Goal: Transaction & Acquisition: Purchase product/service

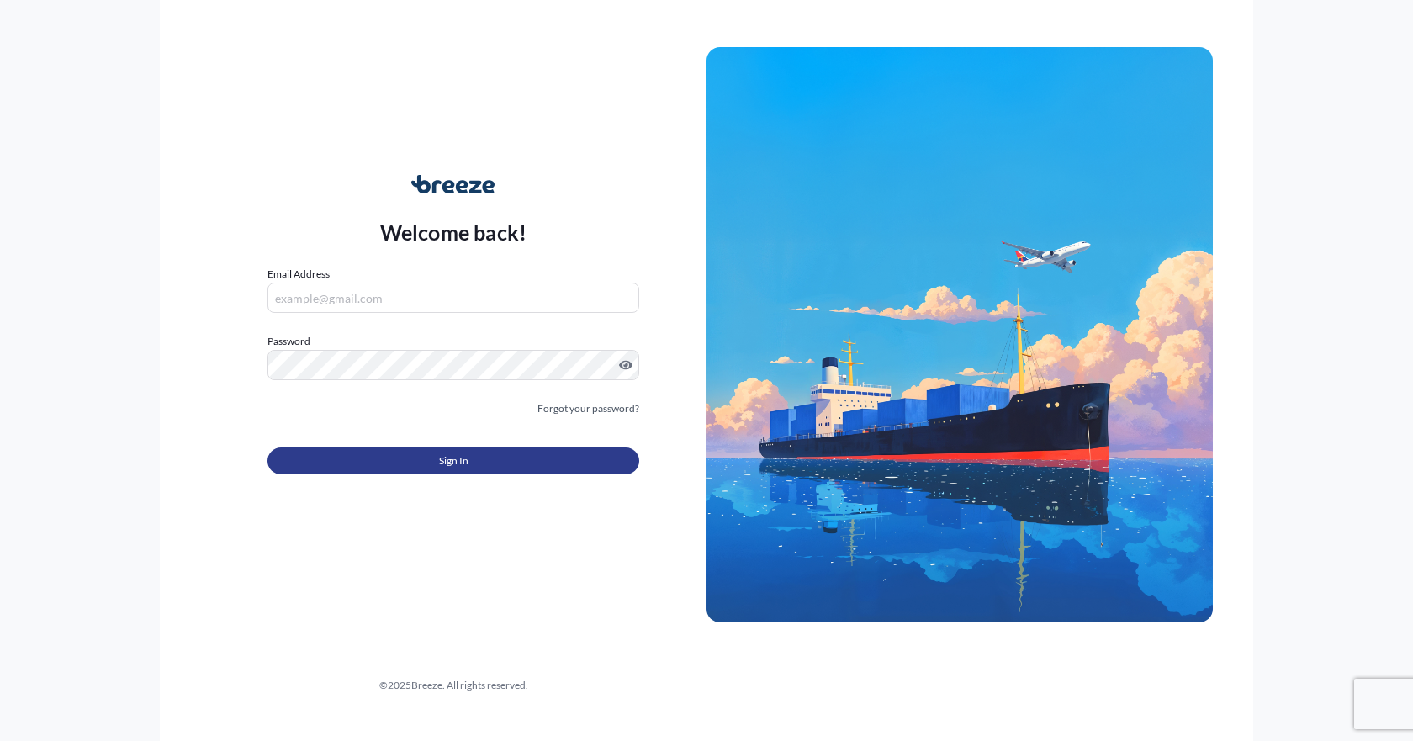
type input "[EMAIL_ADDRESS][DOMAIN_NAME]"
click at [411, 464] on button "Sign In" at bounding box center [453, 460] width 372 height 27
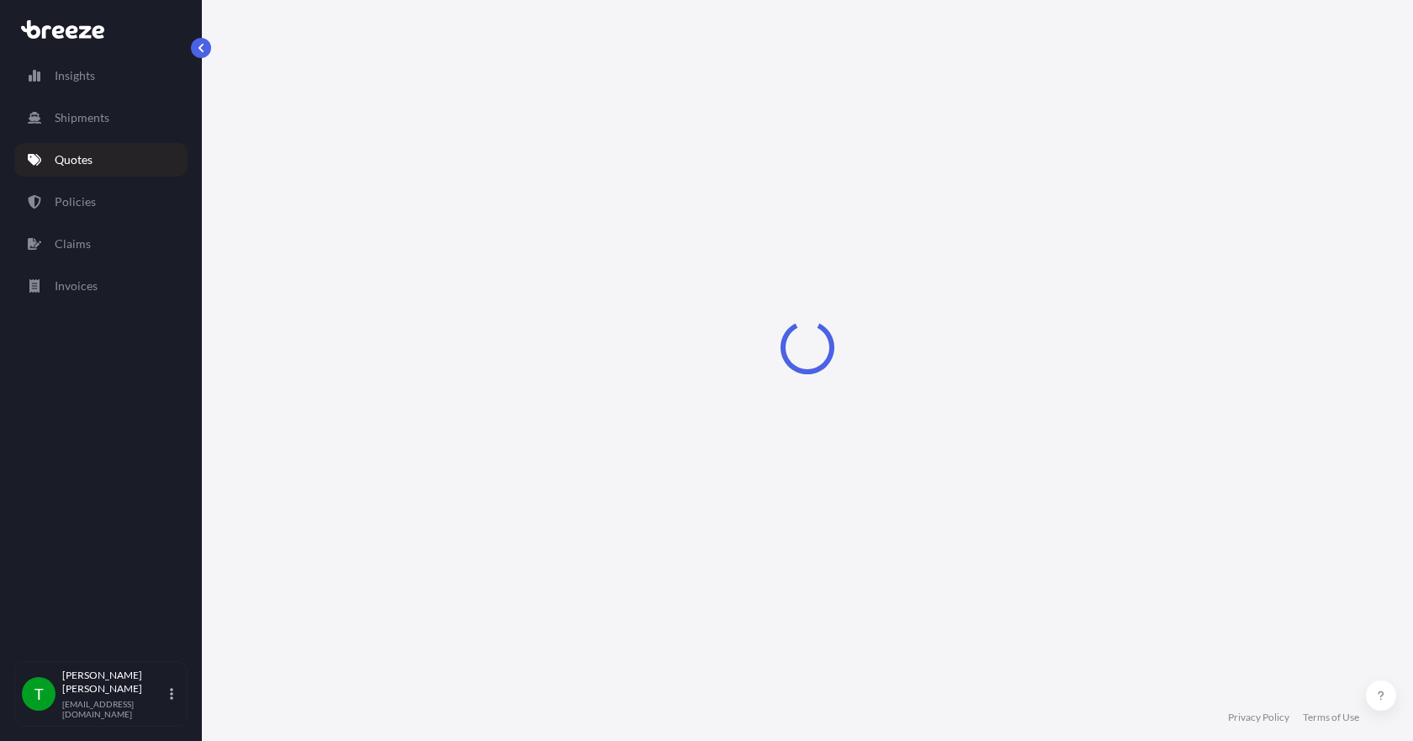
select select "Sea"
select select "1"
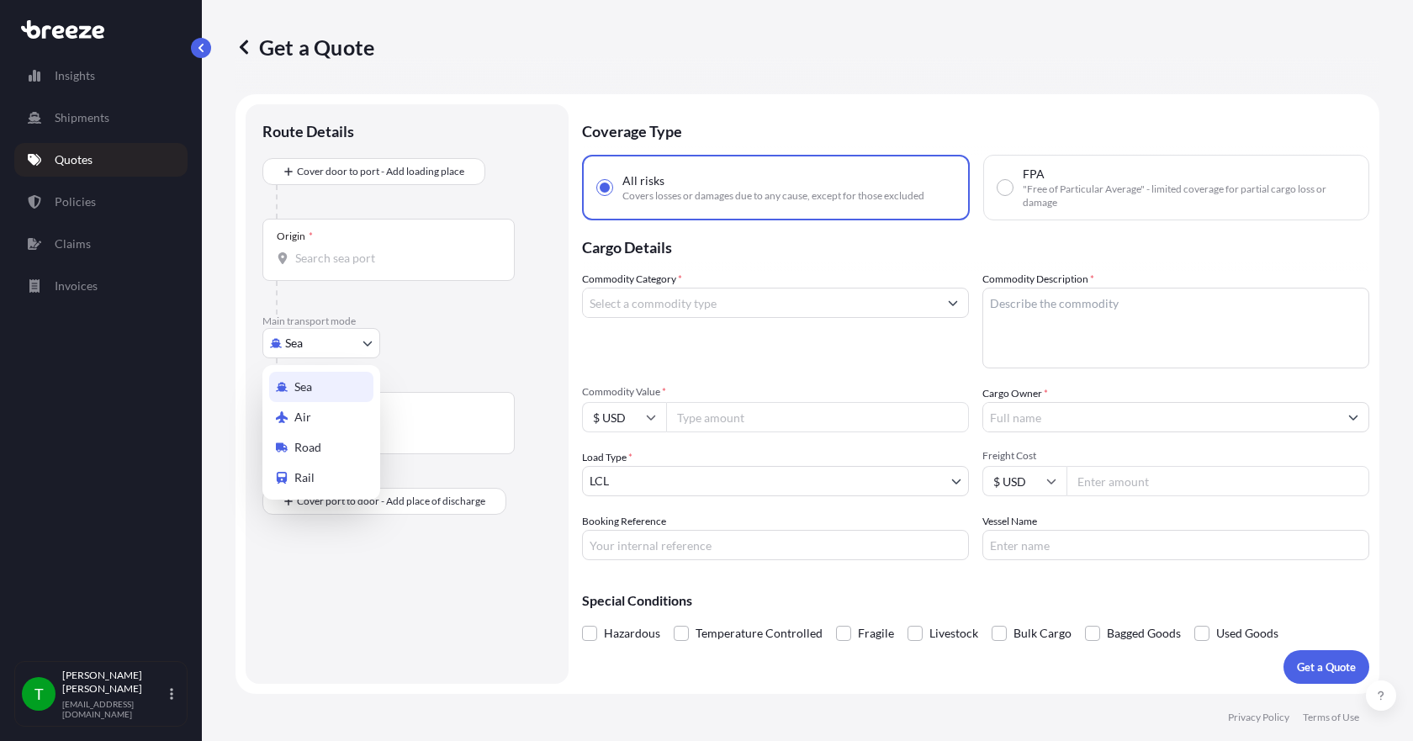
click at [351, 346] on body "Insights Shipments Quotes Policies Claims Invoices T [PERSON_NAME] [EMAIL_ADDRE…" at bounding box center [706, 370] width 1413 height 741
click at [312, 447] on span "Road" at bounding box center [307, 447] width 27 height 17
select select "Road"
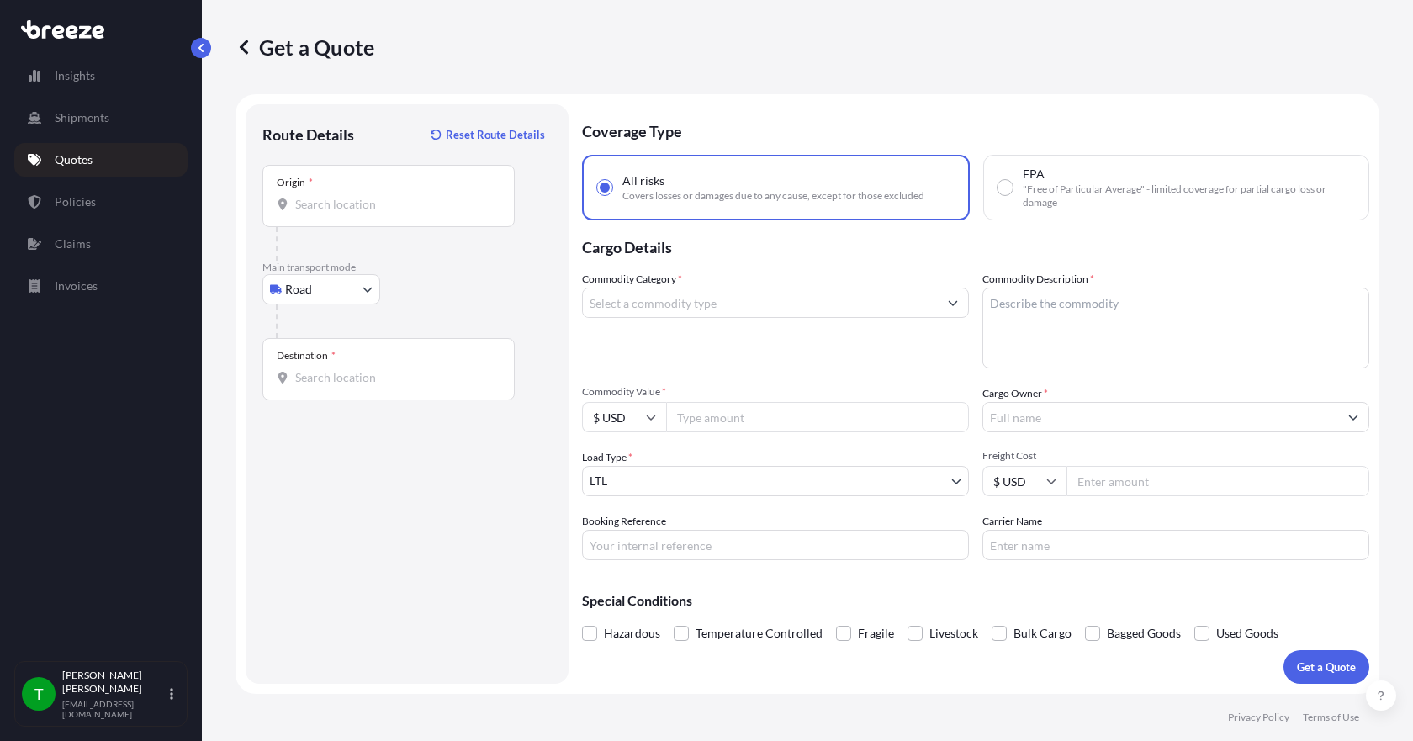
click at [313, 216] on div "Origin *" at bounding box center [388, 196] width 252 height 62
click at [313, 213] on input "Origin *" at bounding box center [394, 204] width 198 height 17
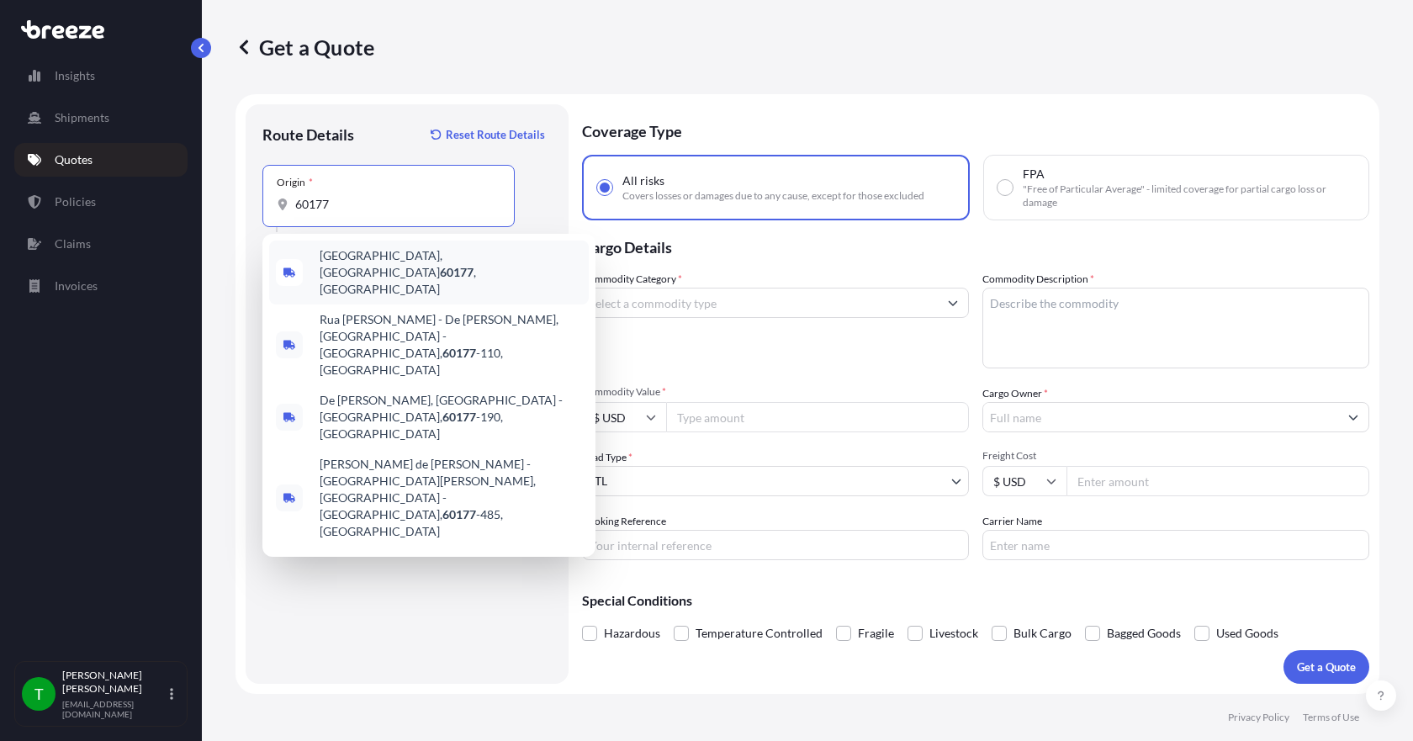
click at [345, 259] on span "[GEOGRAPHIC_DATA] , [GEOGRAPHIC_DATA]" at bounding box center [451, 272] width 262 height 50
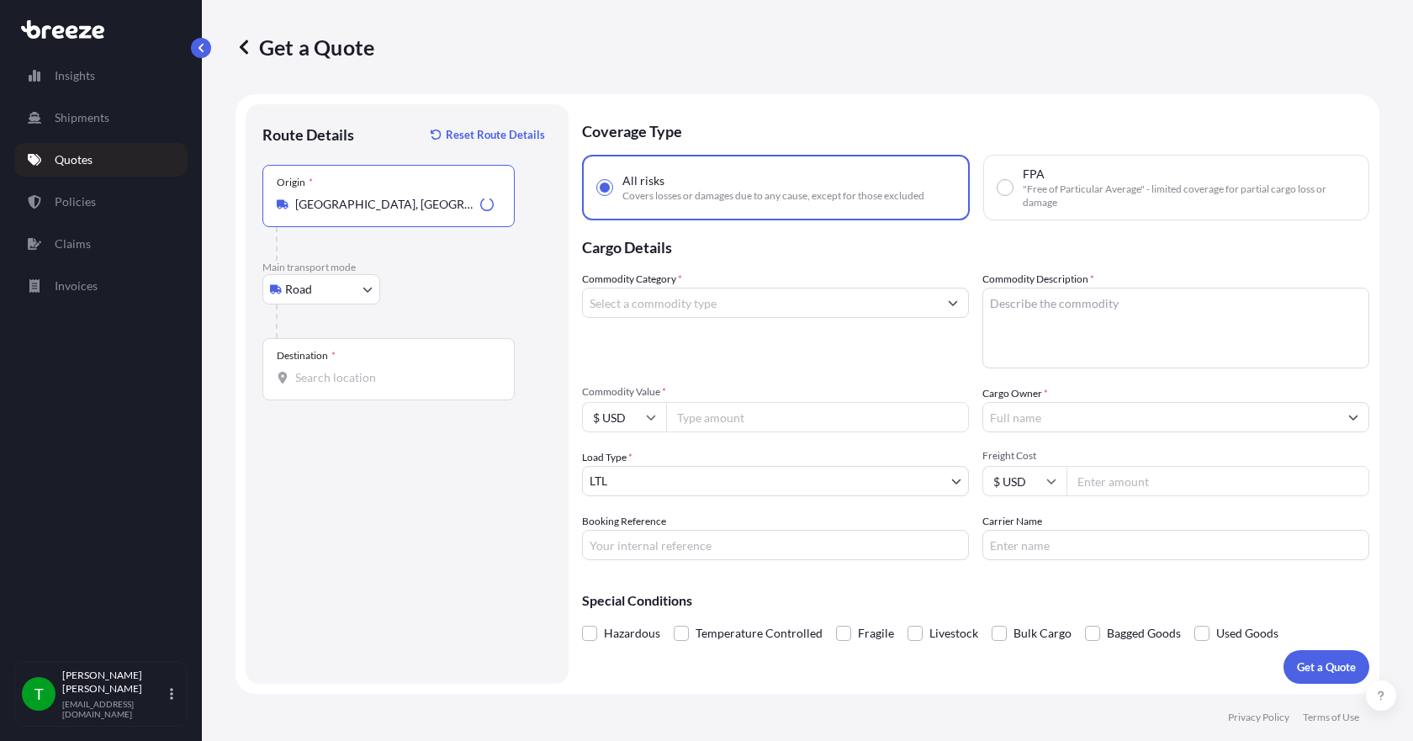
type input "[GEOGRAPHIC_DATA], [GEOGRAPHIC_DATA]"
click at [330, 388] on div "Destination *" at bounding box center [388, 369] width 252 height 62
click at [330, 386] on input "Destination *" at bounding box center [394, 377] width 198 height 17
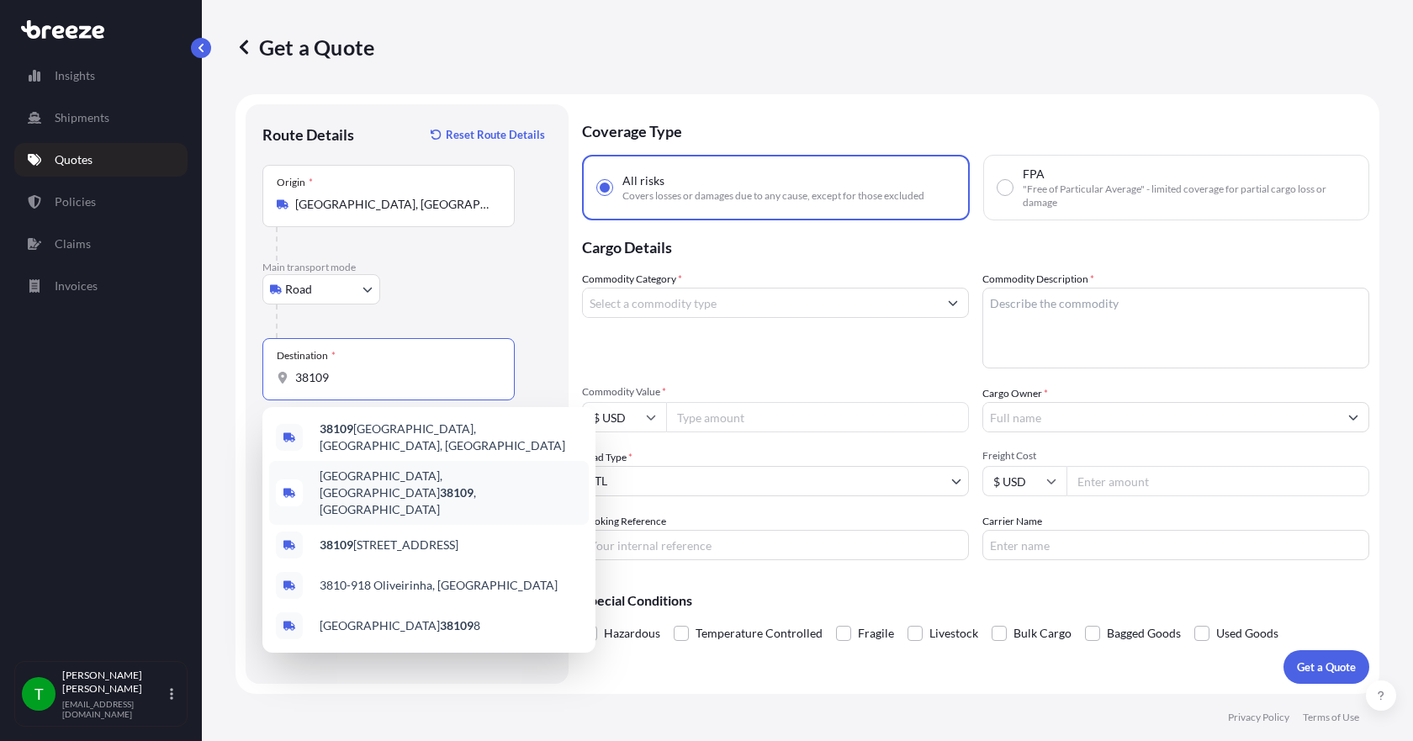
click at [372, 477] on span "[GEOGRAPHIC_DATA] , [GEOGRAPHIC_DATA]" at bounding box center [451, 493] width 262 height 50
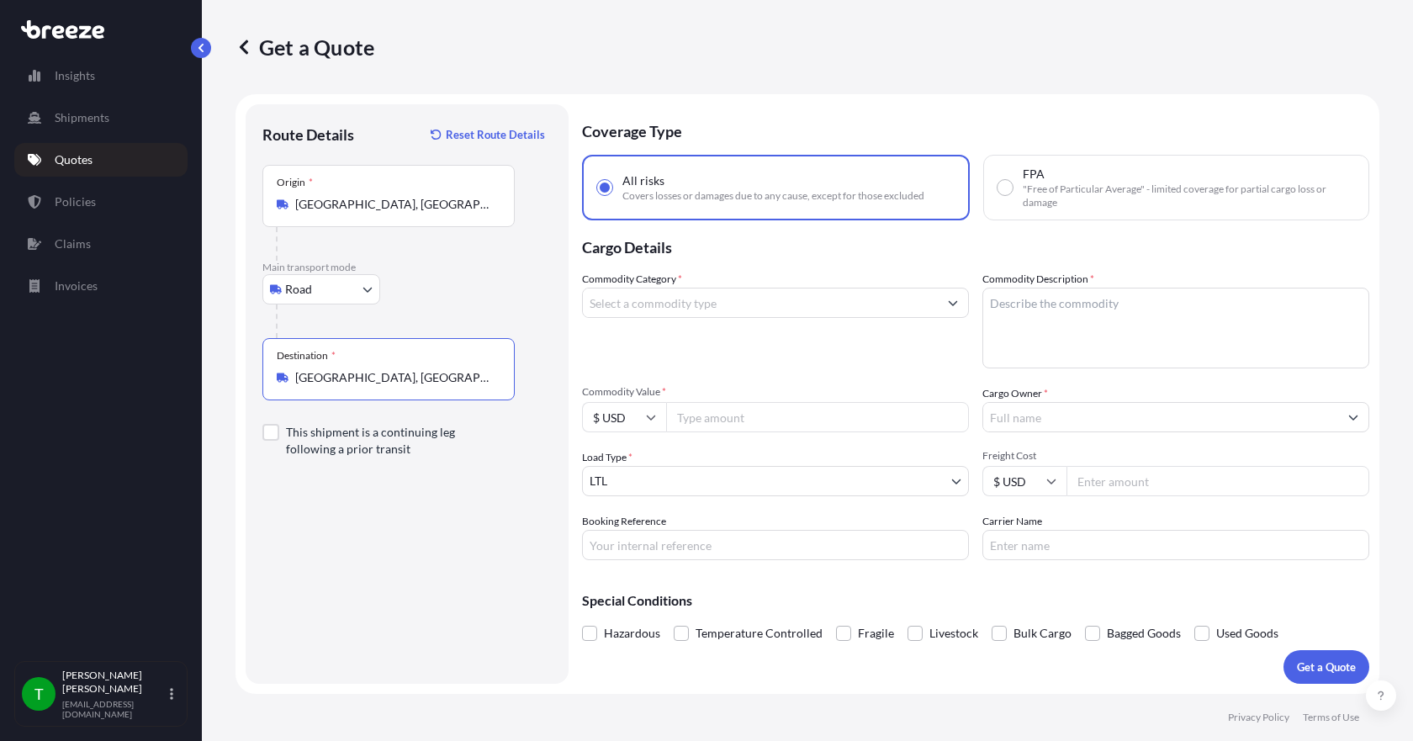
type input "[GEOGRAPHIC_DATA], [GEOGRAPHIC_DATA]"
click at [644, 309] on input "Commodity Category *" at bounding box center [760, 303] width 355 height 30
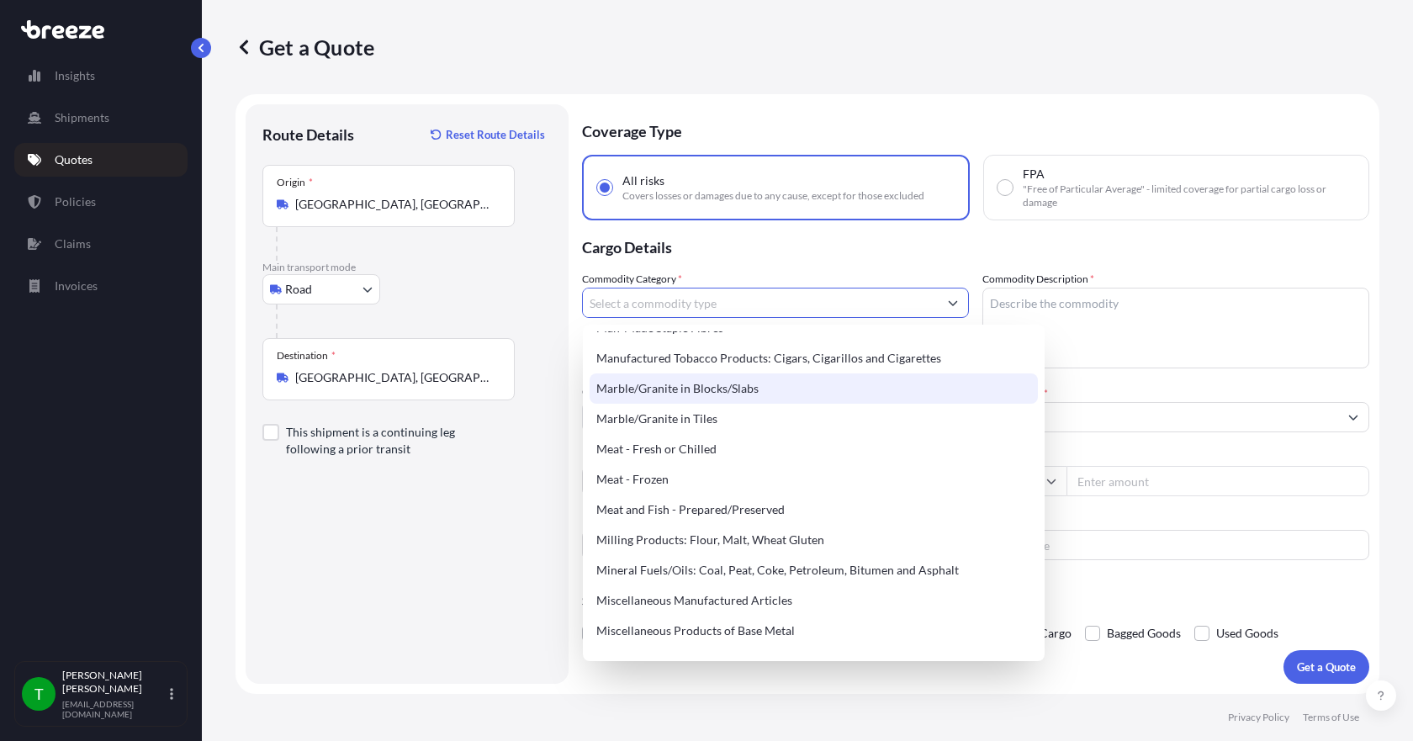
scroll to position [2271, 0]
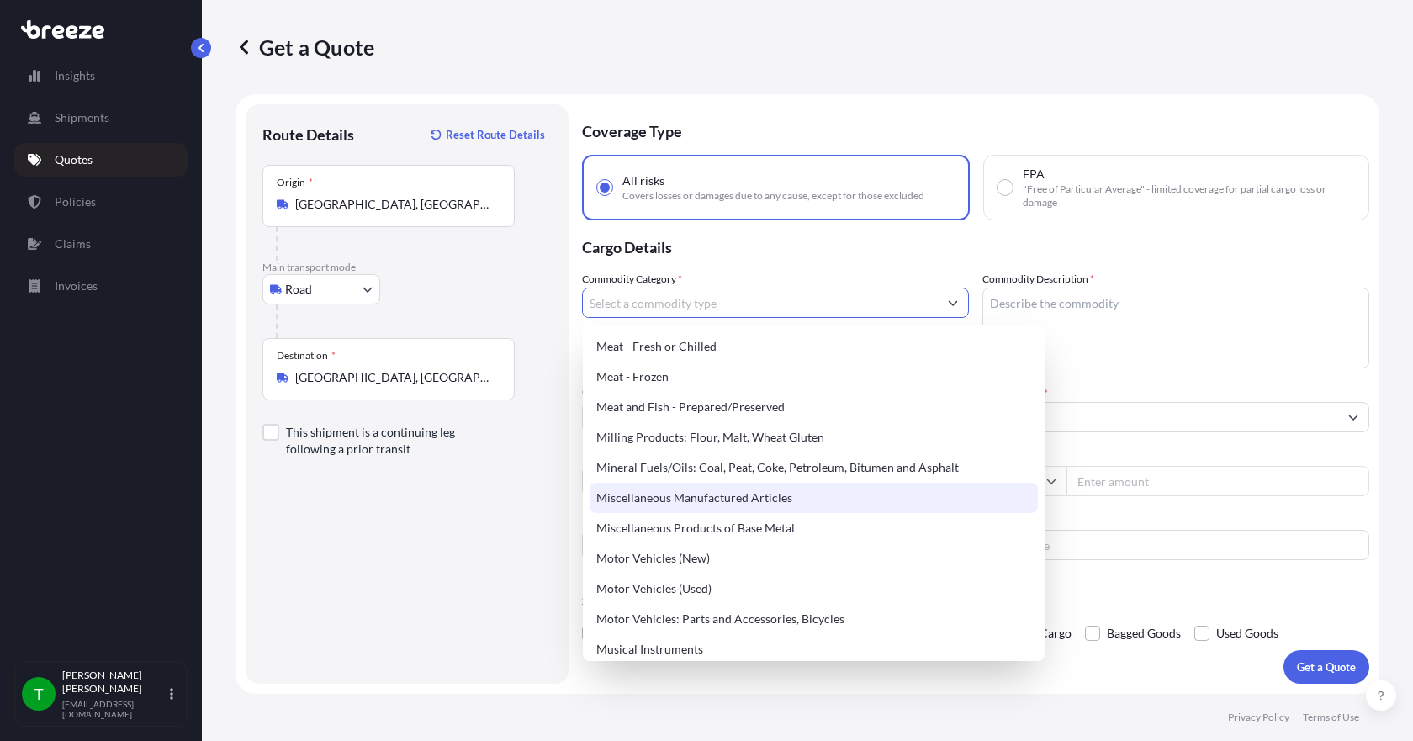
click at [742, 493] on div "Miscellaneous Manufactured Articles" at bounding box center [814, 498] width 448 height 30
type input "Miscellaneous Manufactured Articles"
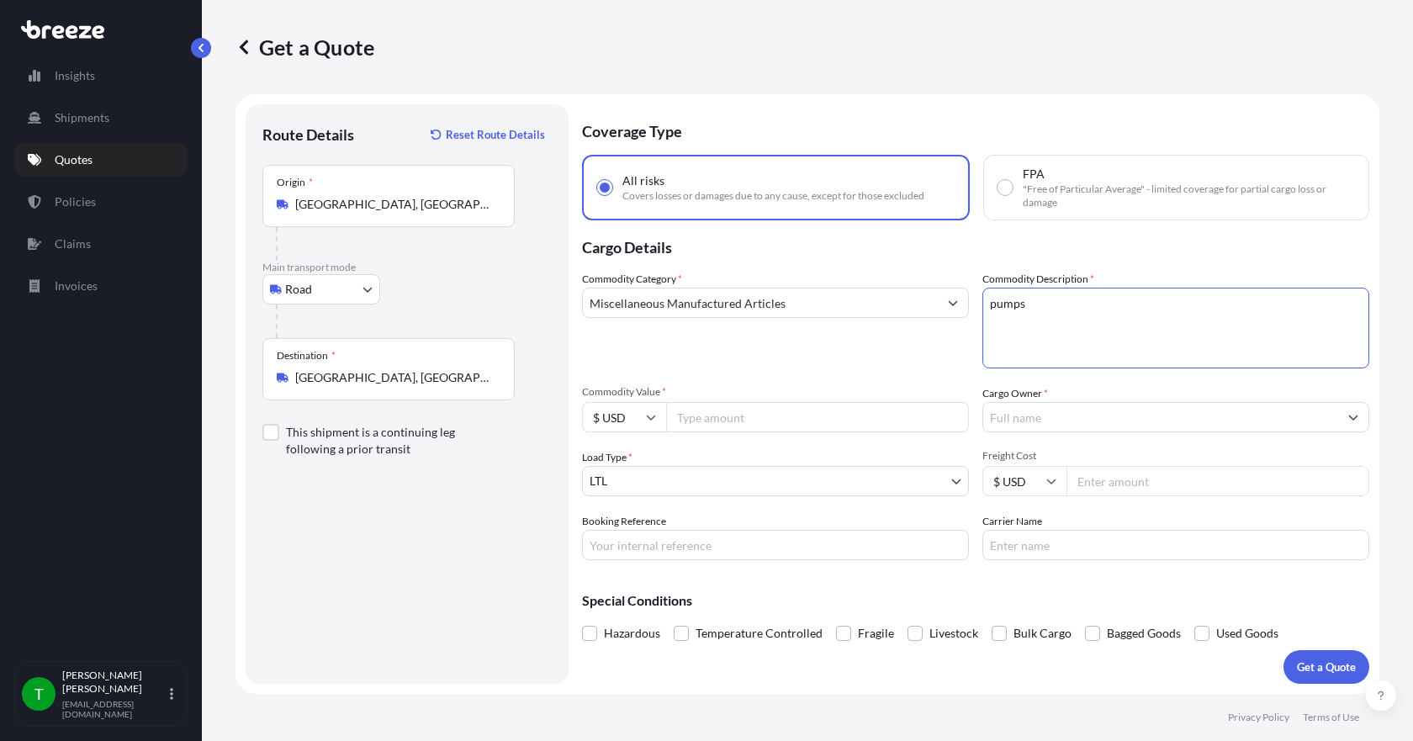
type textarea "pumps"
type input "5914.14"
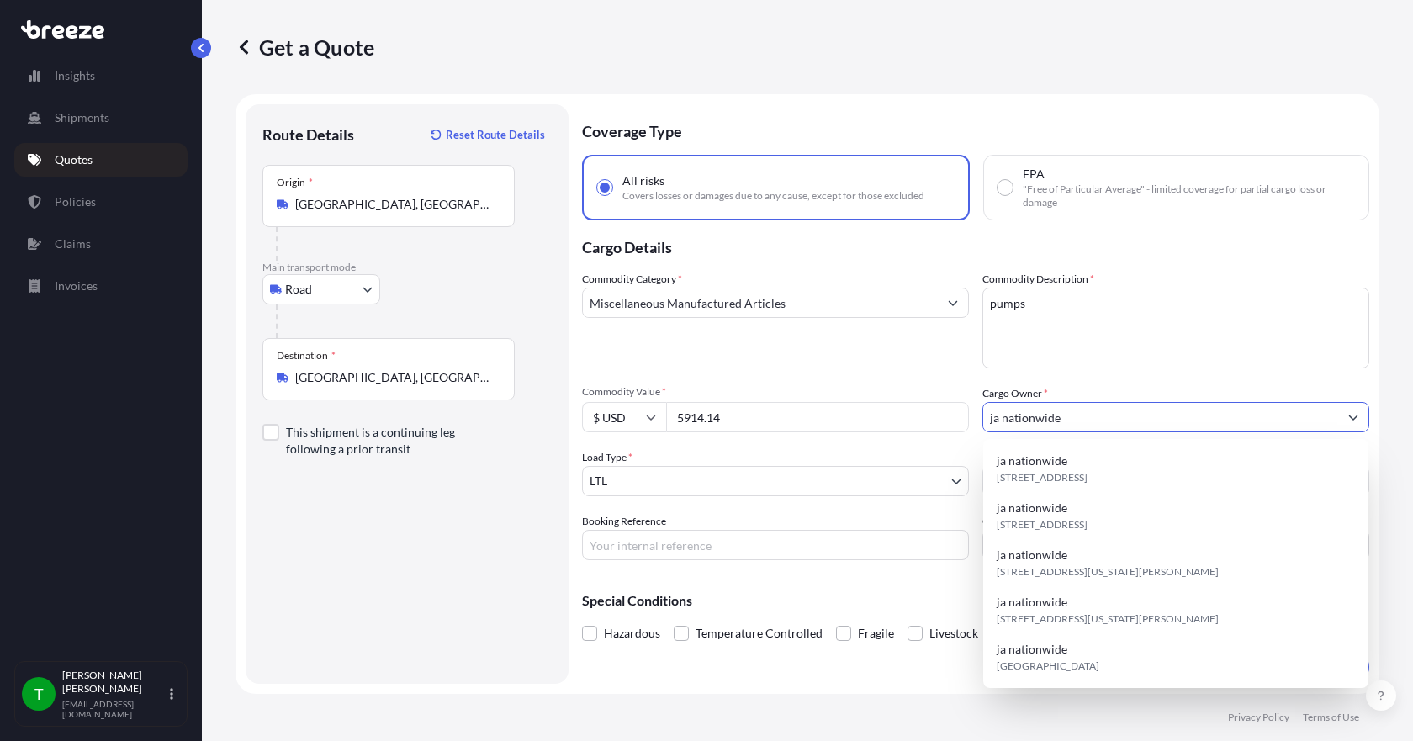
type input "ja nationwide"
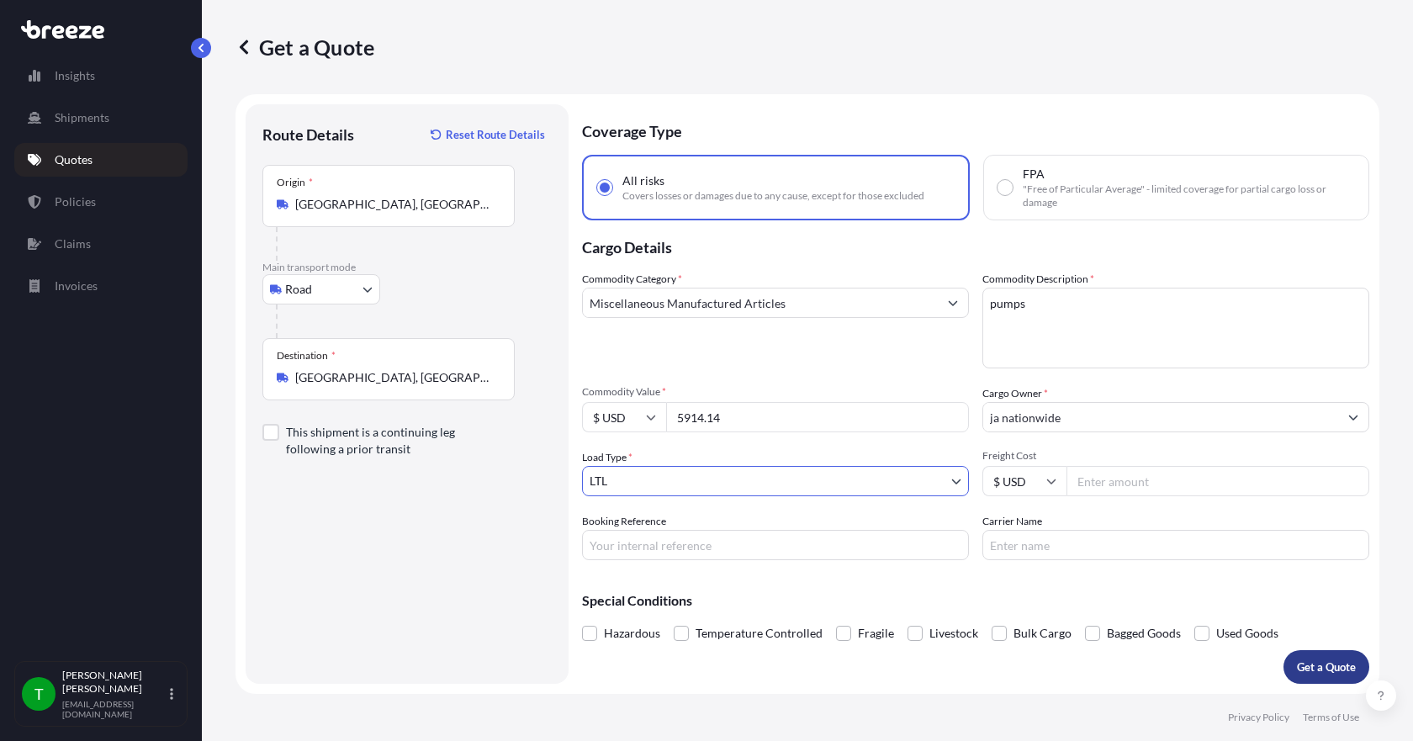
click at [1308, 669] on p "Get a Quote" at bounding box center [1326, 666] width 59 height 17
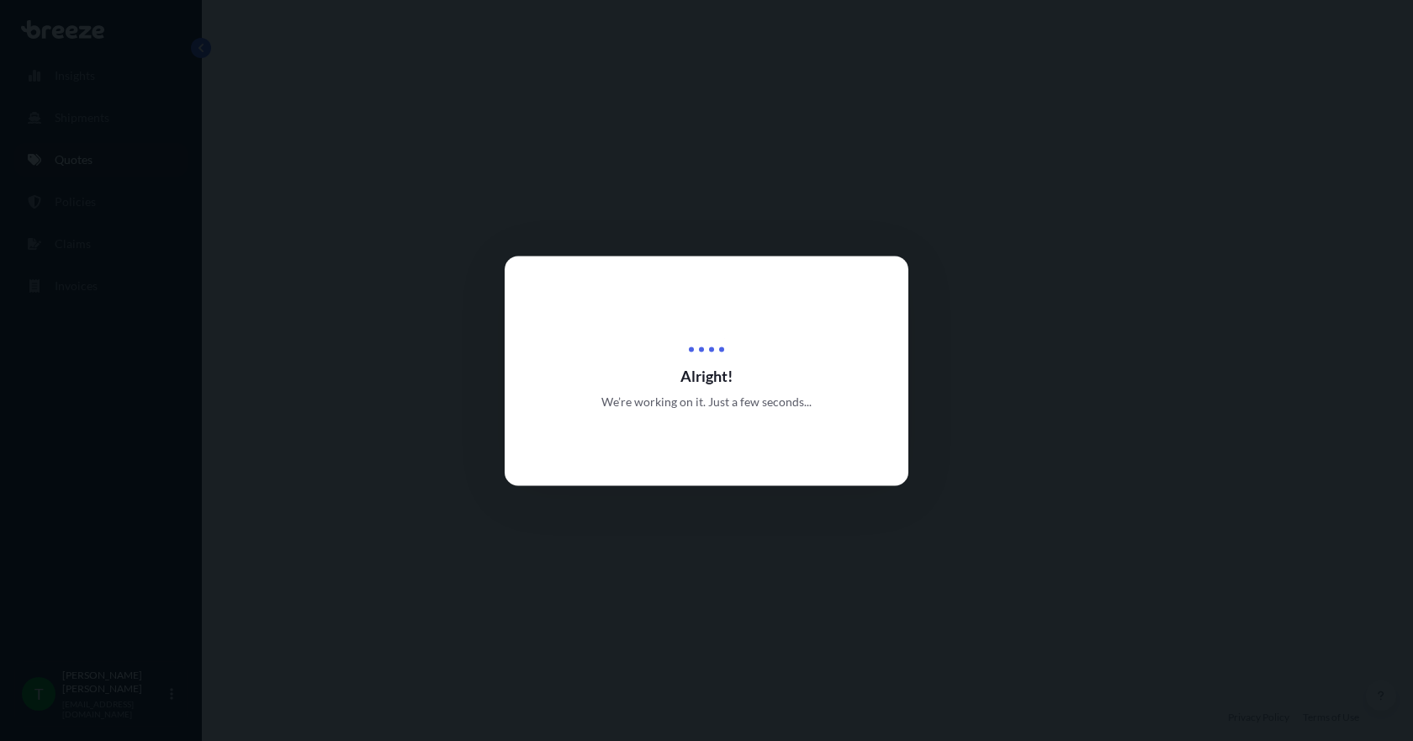
select select "Road"
select select "1"
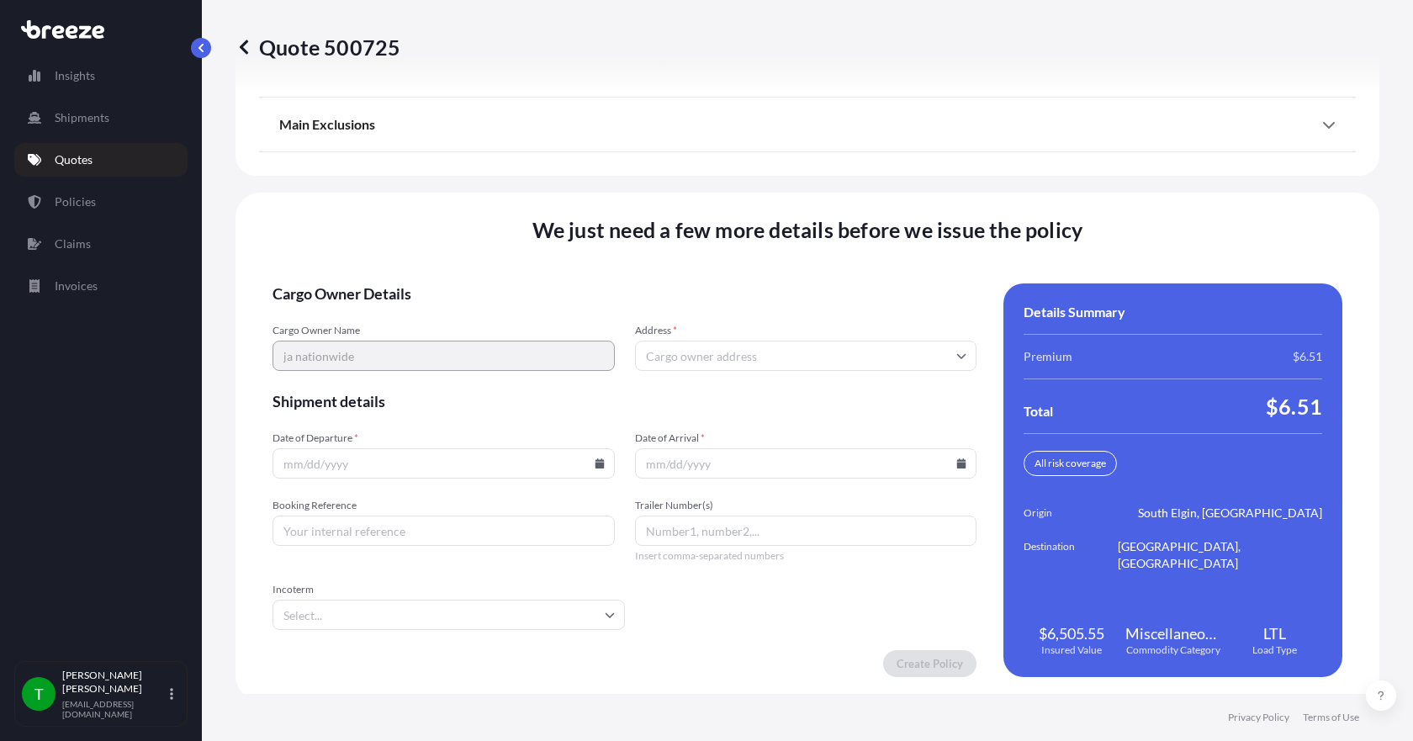
scroll to position [2202, 0]
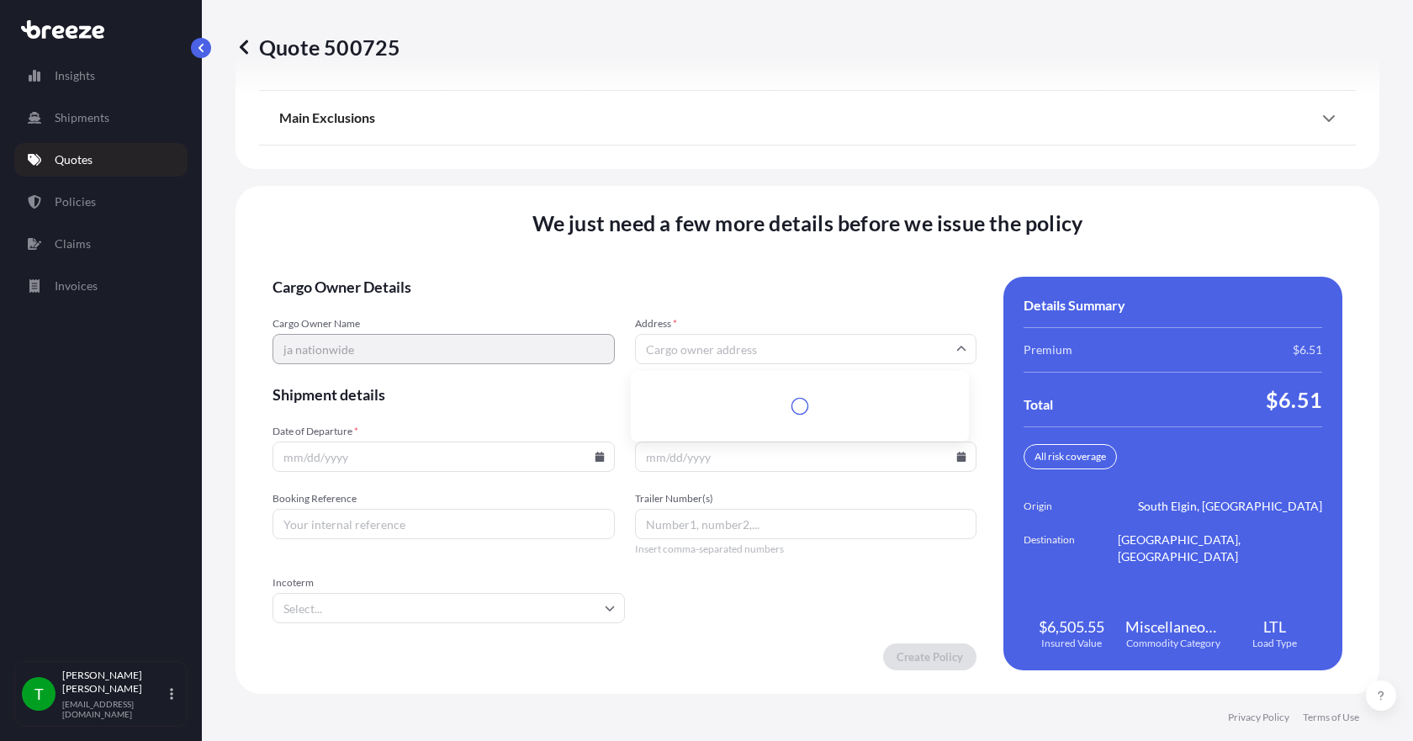
click at [755, 352] on input "Address *" at bounding box center [806, 349] width 342 height 30
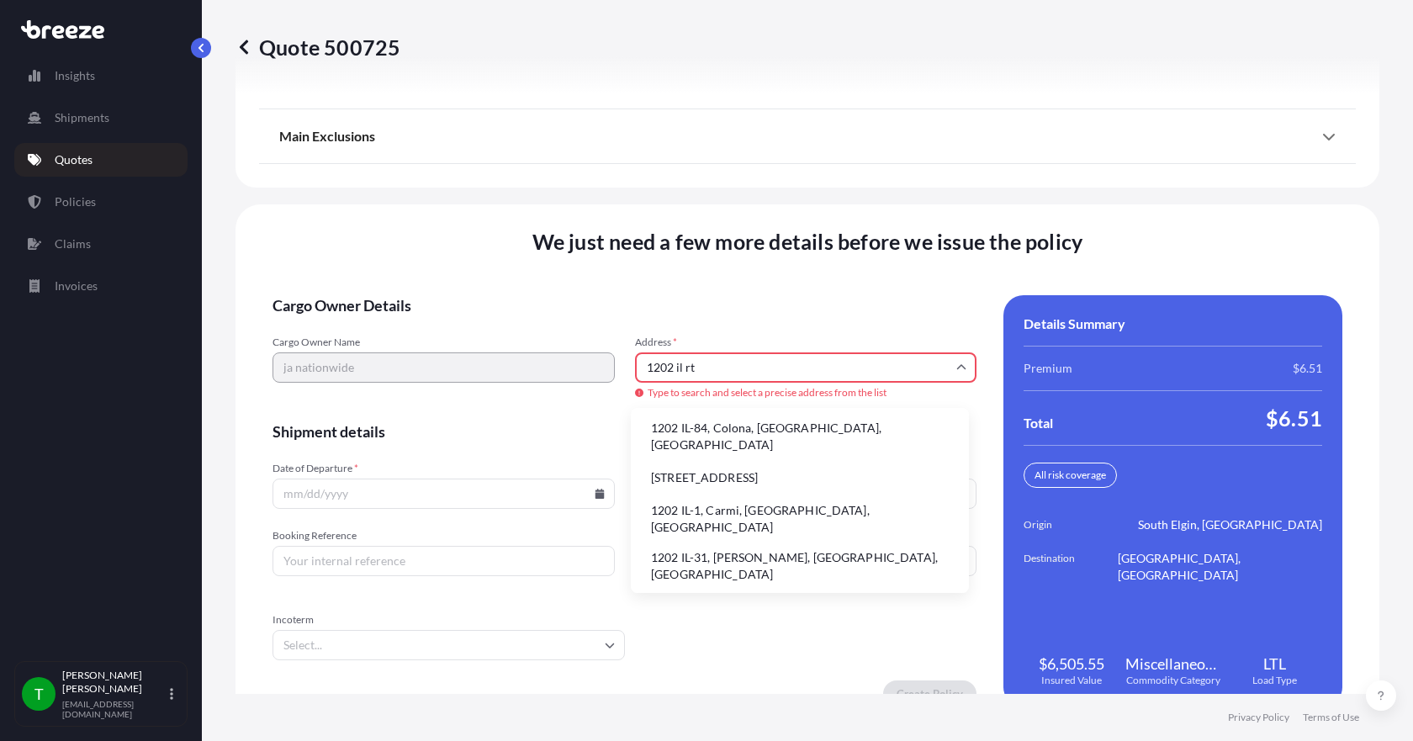
click at [741, 544] on li "1202 IL-31, [PERSON_NAME], [GEOGRAPHIC_DATA], [GEOGRAPHIC_DATA]" at bounding box center [799, 566] width 325 height 44
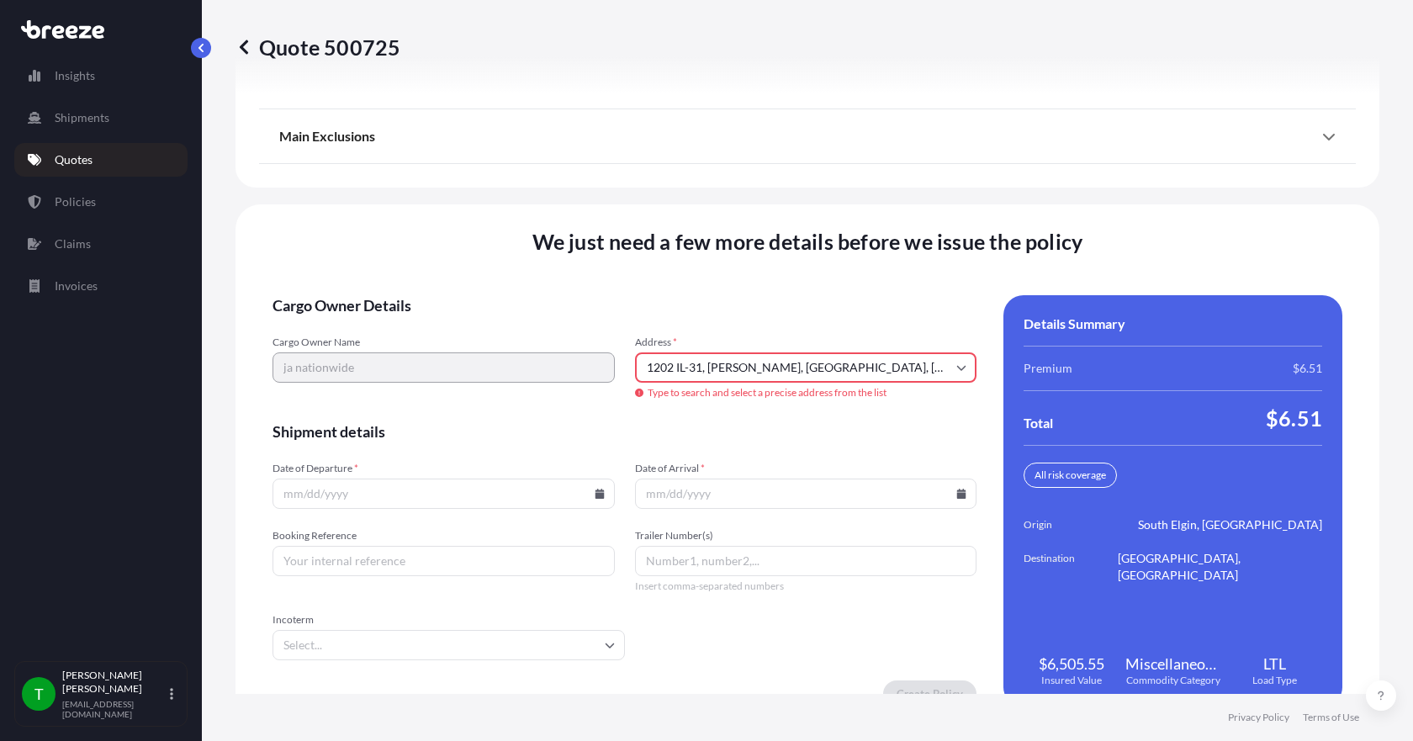
type input "[STREET_ADDRESS][PERSON_NAME]"
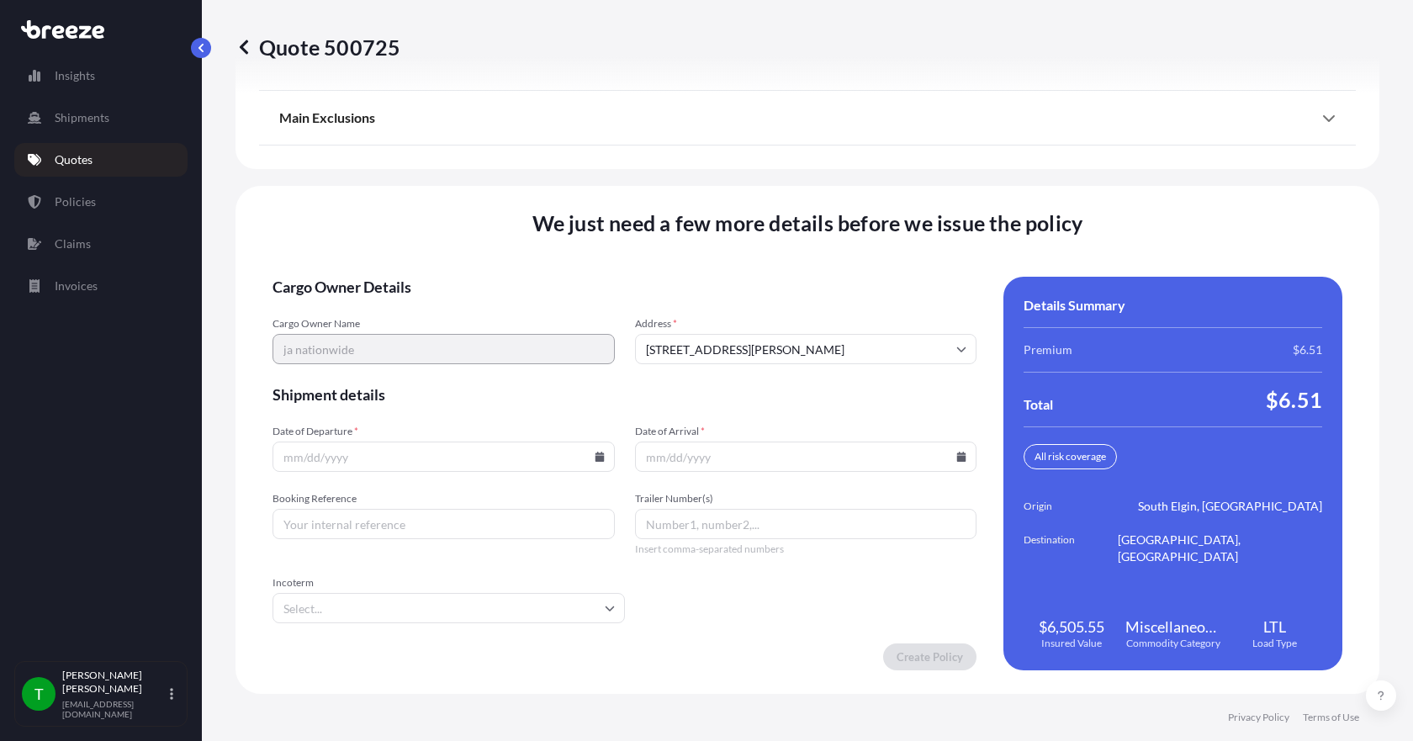
click at [595, 460] on icon at bounding box center [600, 457] width 10 height 10
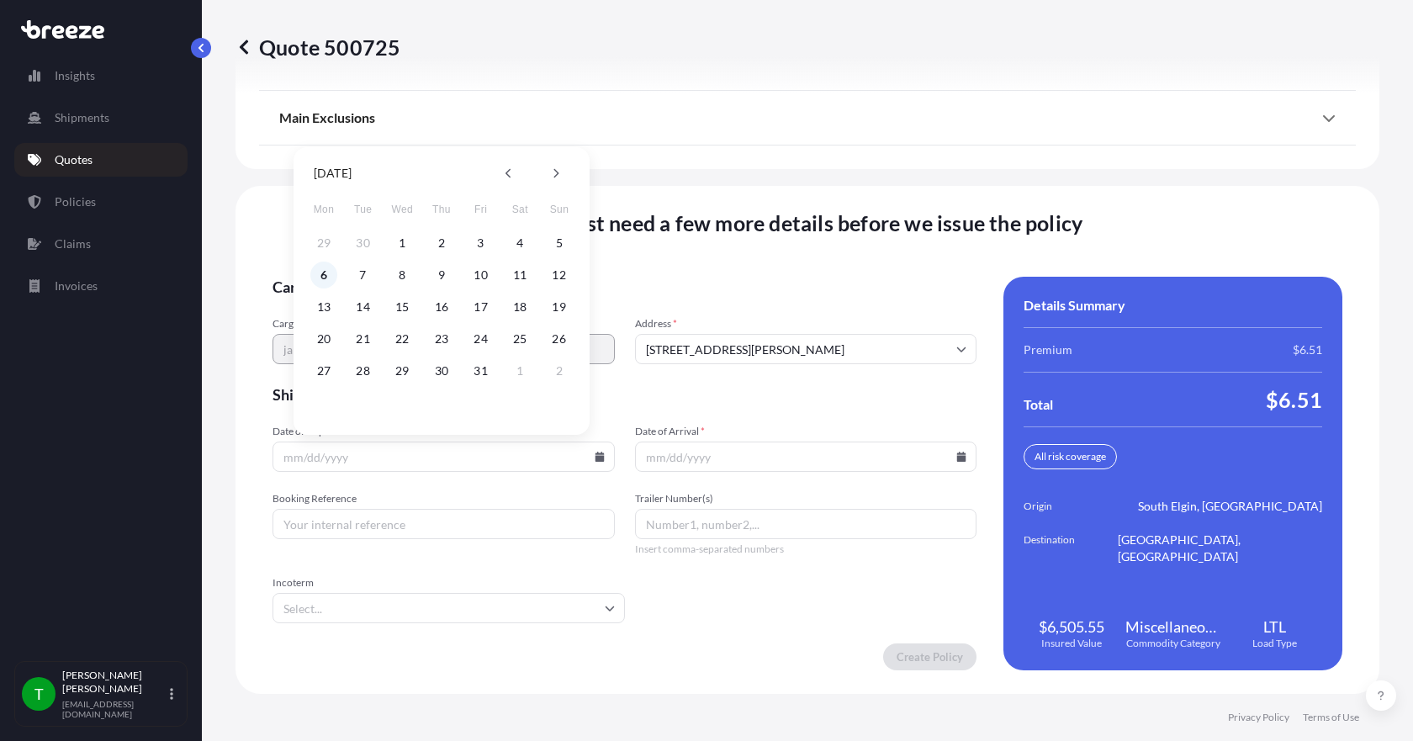
click at [320, 277] on button "6" at bounding box center [323, 275] width 27 height 27
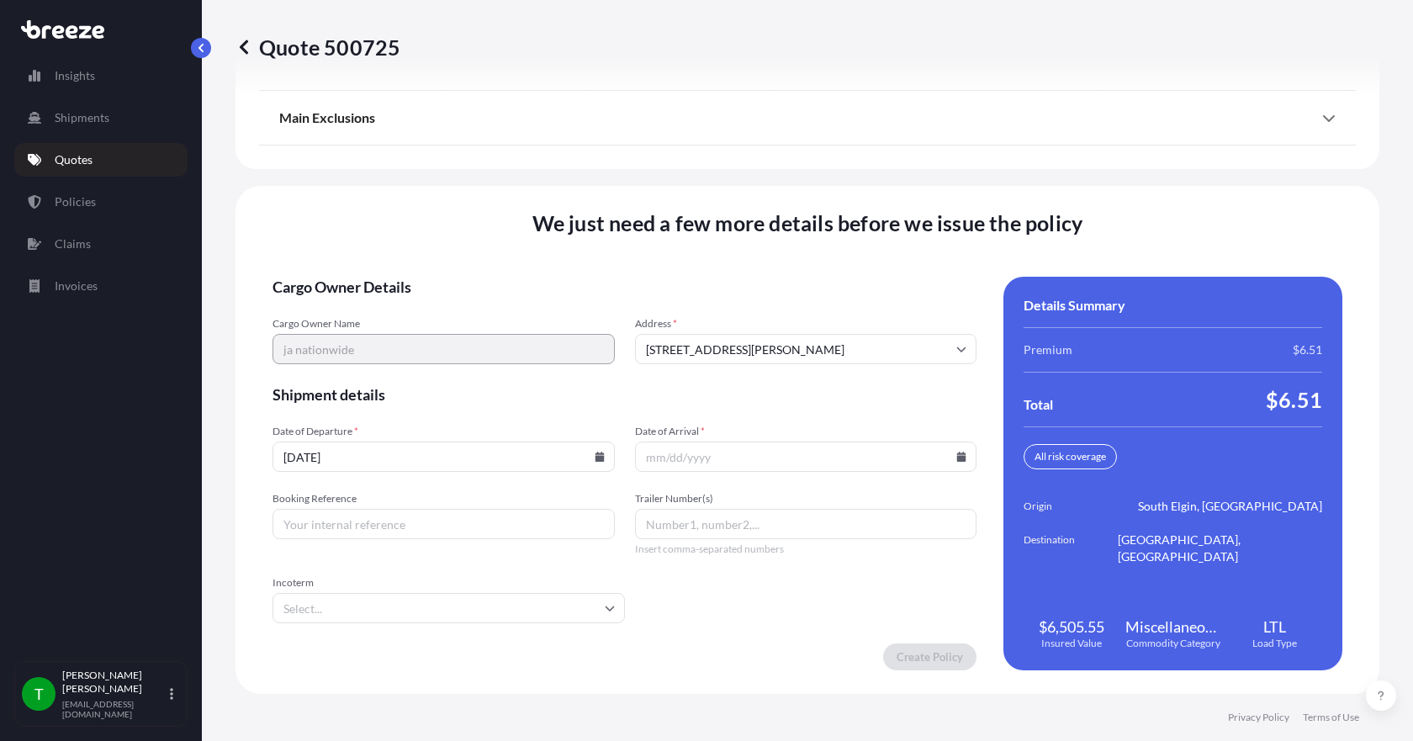
type input "[DATE]"
click at [957, 455] on icon at bounding box center [961, 457] width 10 height 10
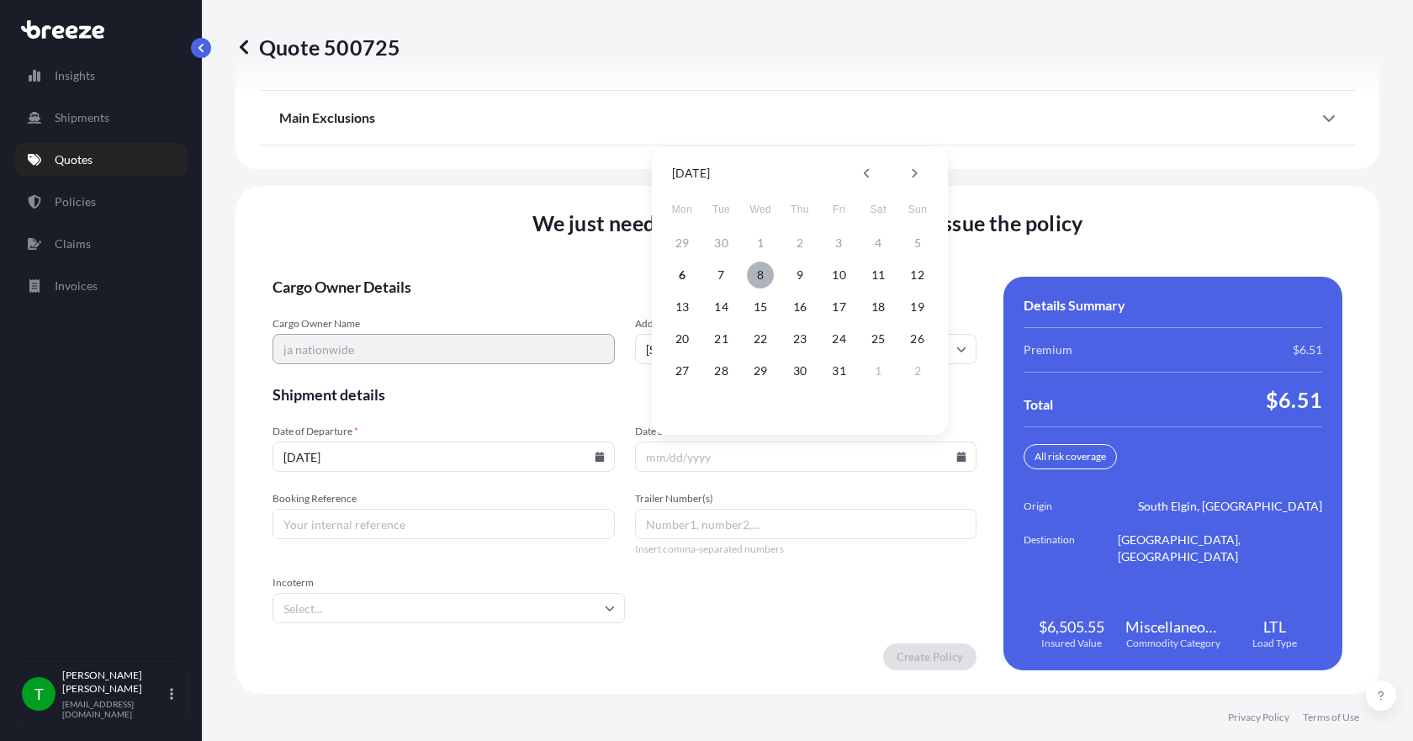
click at [761, 276] on button "8" at bounding box center [760, 275] width 27 height 27
type input "[DATE]"
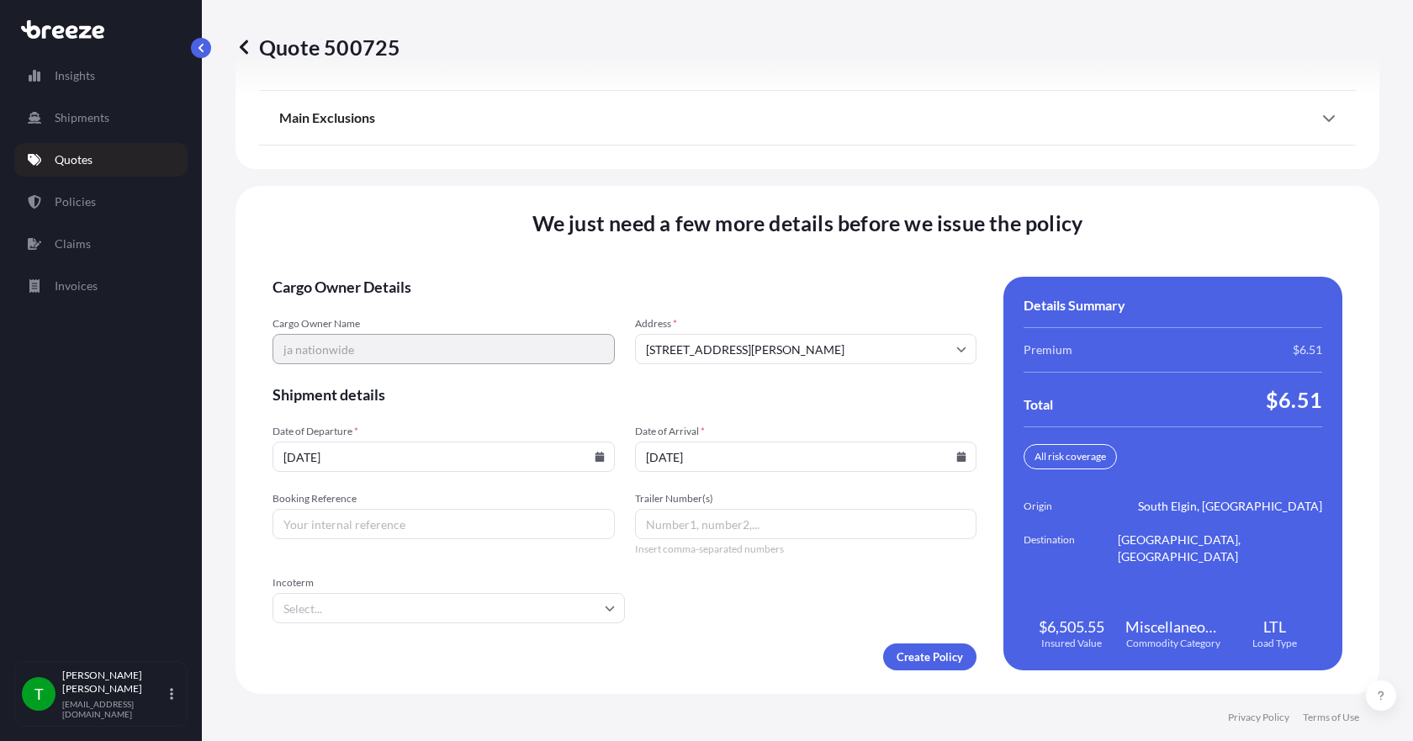
click at [473, 524] on input "Booking Reference" at bounding box center [443, 524] width 342 height 30
type input "350733"
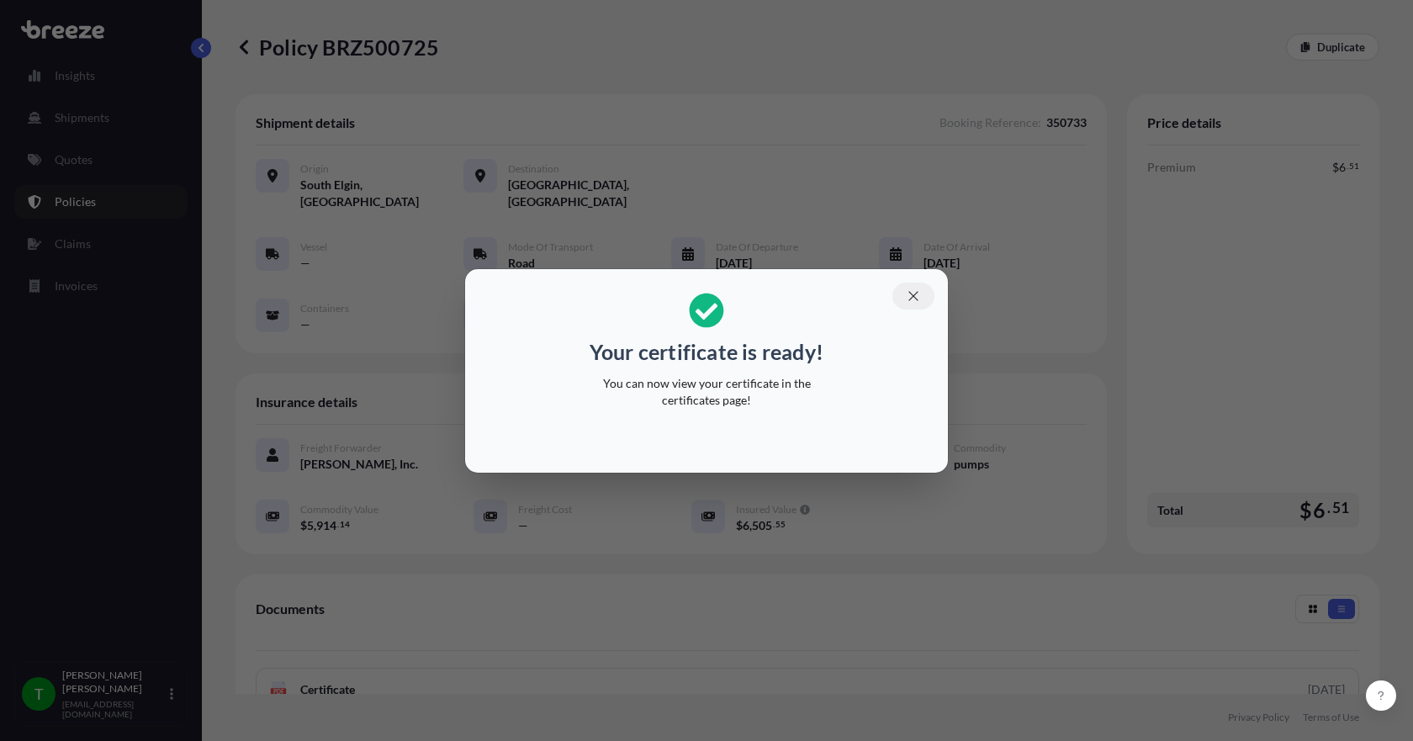
click at [909, 296] on icon "button" at bounding box center [913, 295] width 15 height 15
